Goal: Book appointment/travel/reservation

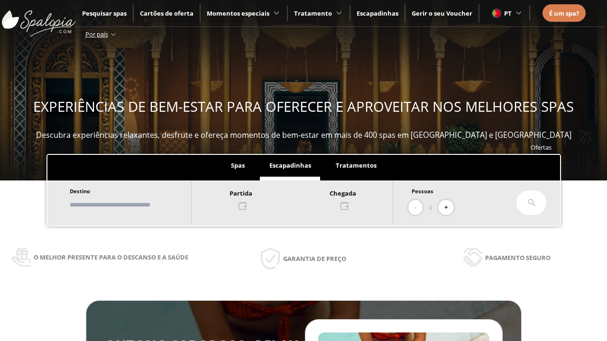
click at [134, 205] on input "text" at bounding box center [126, 205] width 118 height 17
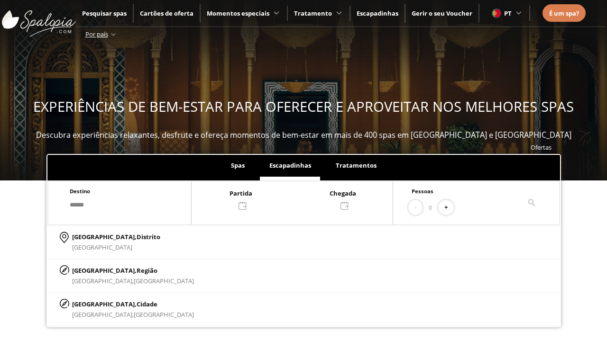
type input "******"
click at [95, 304] on p "[GEOGRAPHIC_DATA], Cidade" at bounding box center [133, 304] width 122 height 10
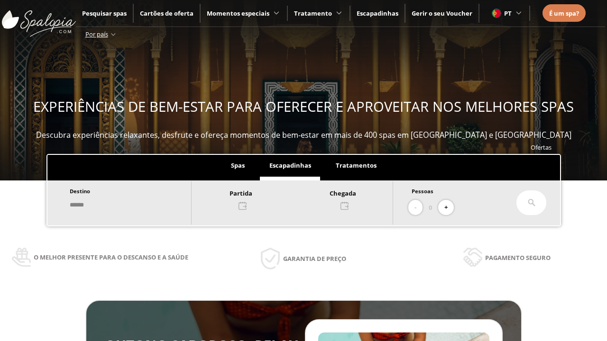
click at [302, 199] on div at bounding box center [292, 199] width 201 height 23
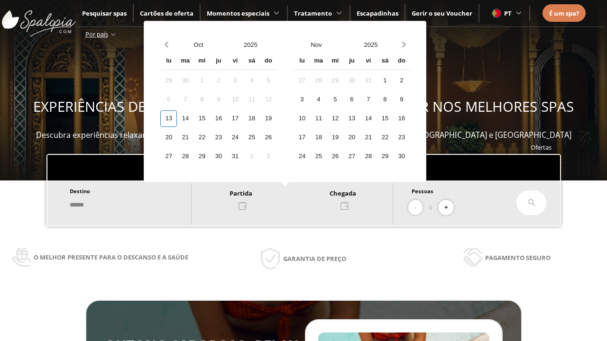
click at [210, 119] on div "15" at bounding box center [201, 118] width 17 height 17
click at [227, 119] on div "16" at bounding box center [218, 118] width 17 height 17
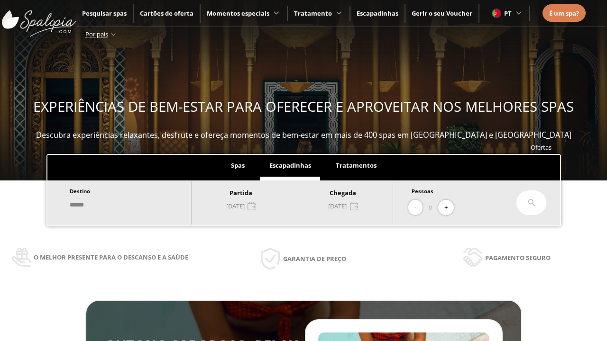
click at [449, 208] on button "+" at bounding box center [446, 208] width 16 height 16
click at [532, 203] on icon at bounding box center [532, 203] width 8 height 8
